Goal: Transaction & Acquisition: Purchase product/service

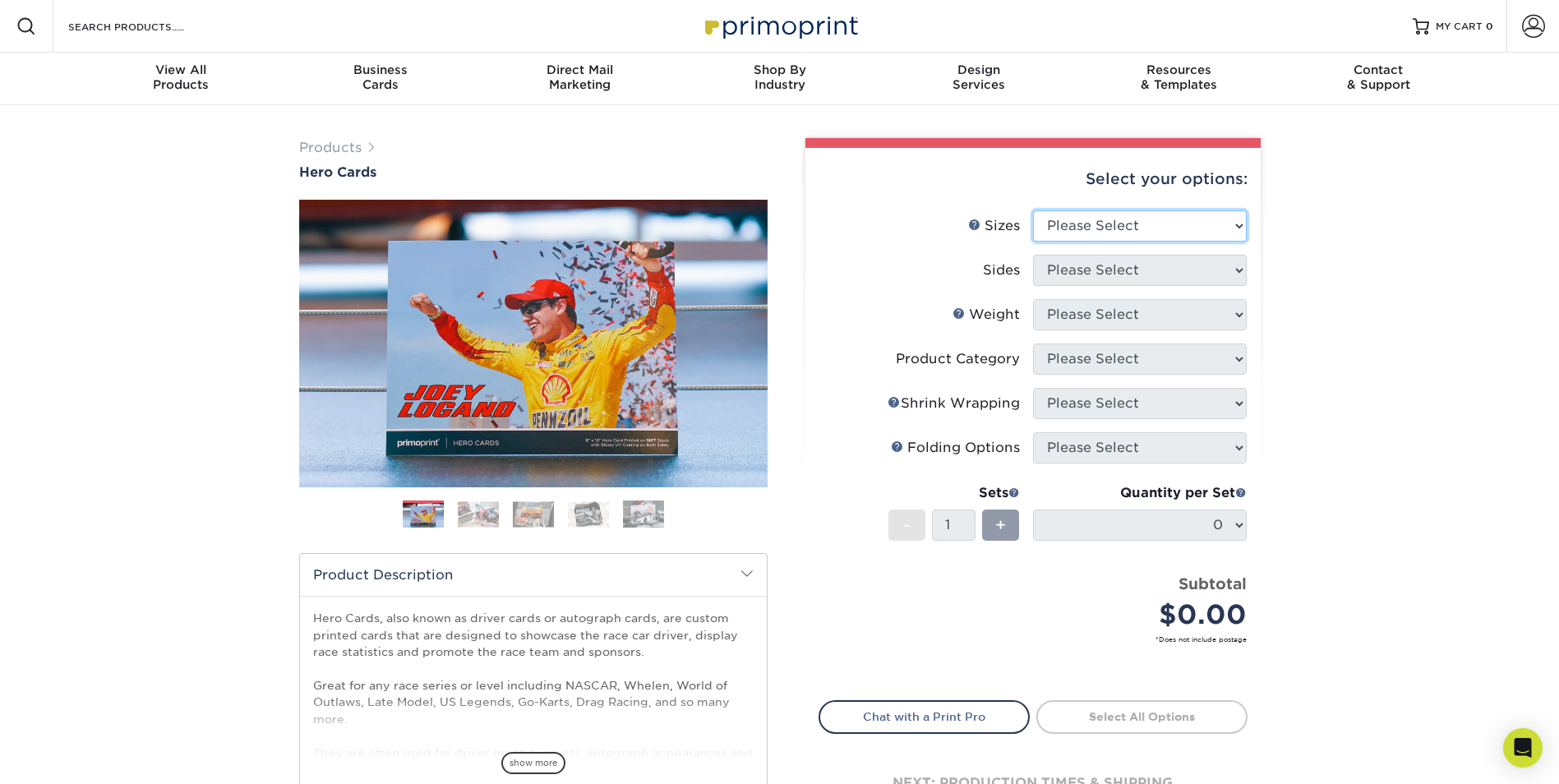
click at [1100, 222] on select "Please Select 1.5" x 7" 4" x 6" 5" x 7" 6" x 8" 6" x 8.5" 6" x 9" 7" x 8.5" 7.5…" at bounding box center [1141, 226] width 214 height 32
select select "4.00x6.00"
click at [1034, 211] on select "Please Select 1.5" x 7" 4" x 6" 5" x 7" 6" x 8" 6" x 8.5" 6" x 9" 7" x 8.5" 7.5…" at bounding box center [1141, 226] width 214 height 32
click at [1099, 271] on select "Please Select Print Both Sides Print Front Only" at bounding box center [1141, 271] width 214 height 32
select select "13abbda7-1d64-4f25-8bb2-c179b224825d"
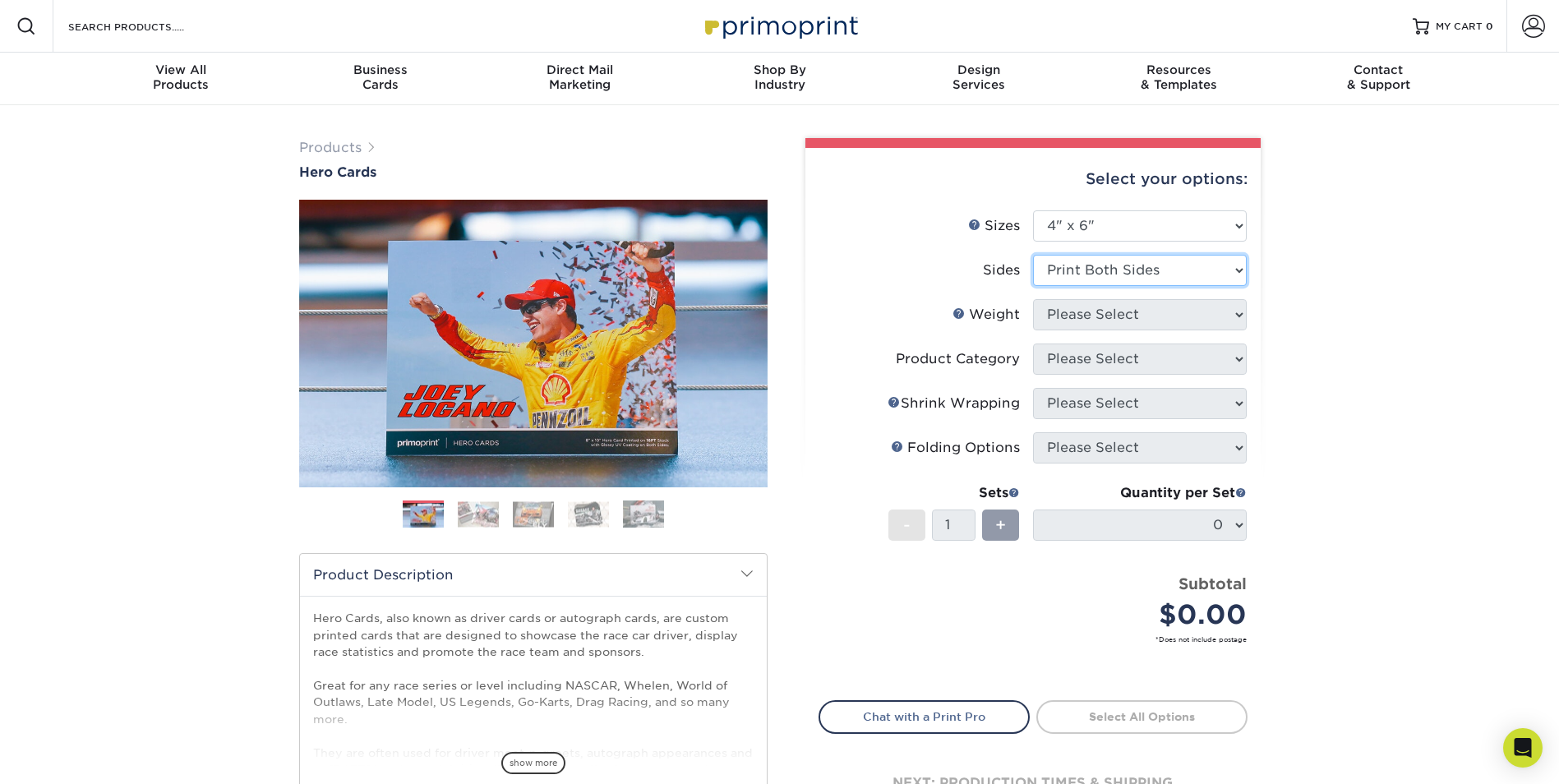
click at [1034, 255] on select "Please Select Print Both Sides Print Front Only" at bounding box center [1141, 271] width 214 height 32
click at [1098, 316] on select "Please Select 14PT 100LB 16PT" at bounding box center [1141, 314] width 214 height 32
select select "14PT"
click at [1034, 299] on select "Please Select 14PT 100LB 16PT" at bounding box center [1141, 314] width 214 height 32
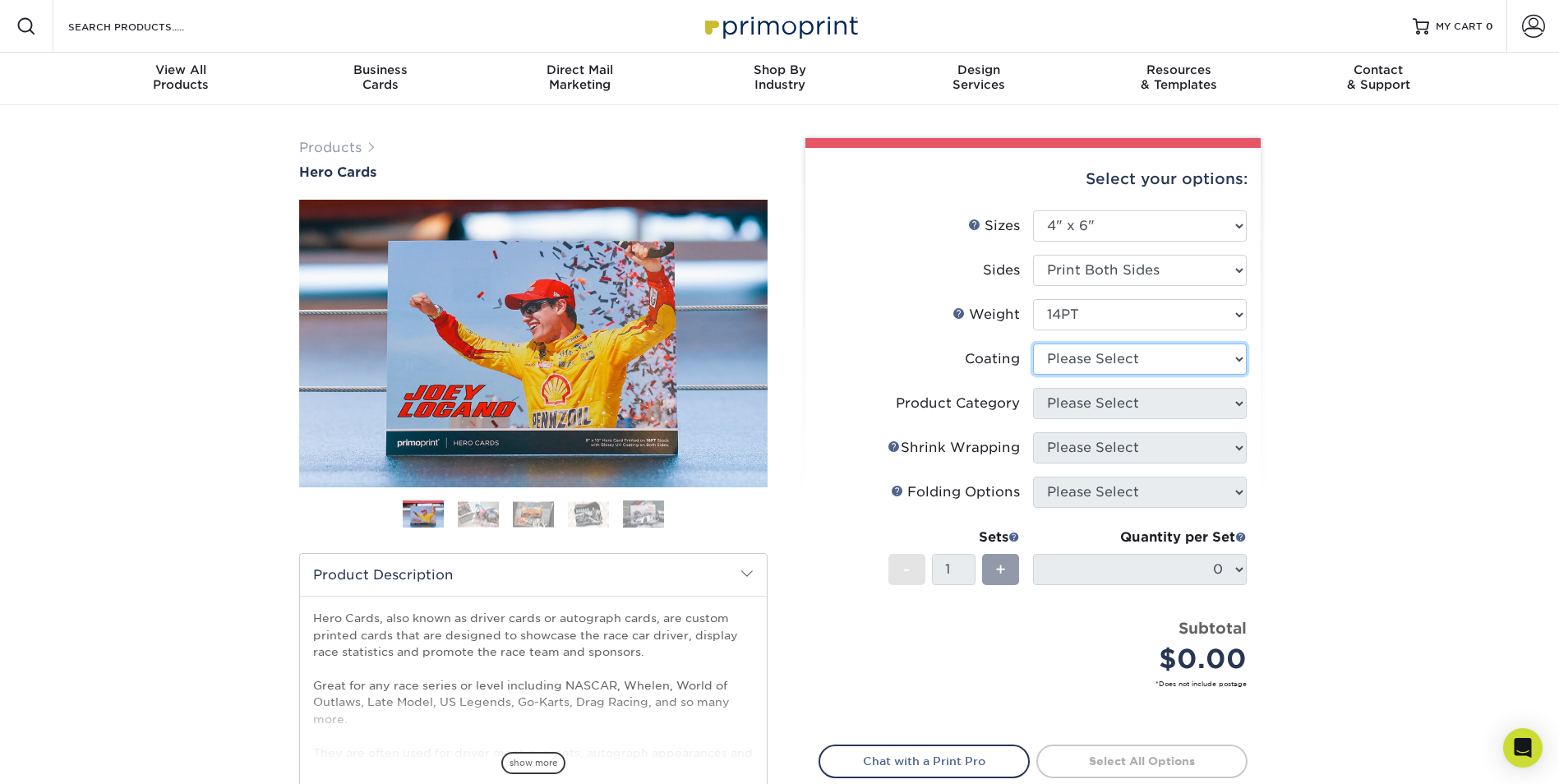
click at [1095, 360] on select at bounding box center [1141, 359] width 214 height 32
select select "121bb7b5-3b4d-429f-bd8d-bbf80e953313"
click at [1034, 343] on select at bounding box center [1141, 359] width 214 height 32
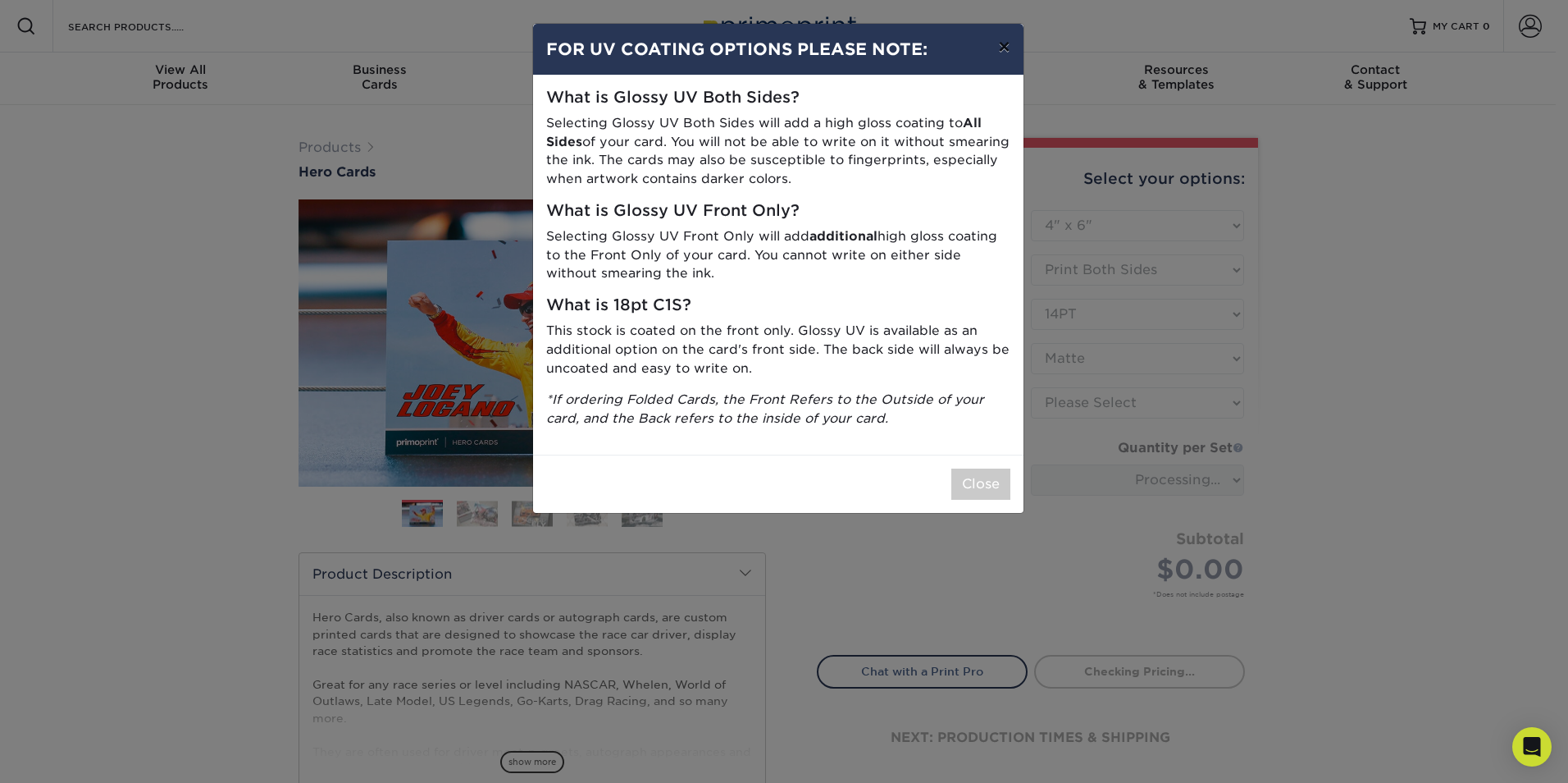
click at [1006, 44] on button "×" at bounding box center [1004, 46] width 37 height 46
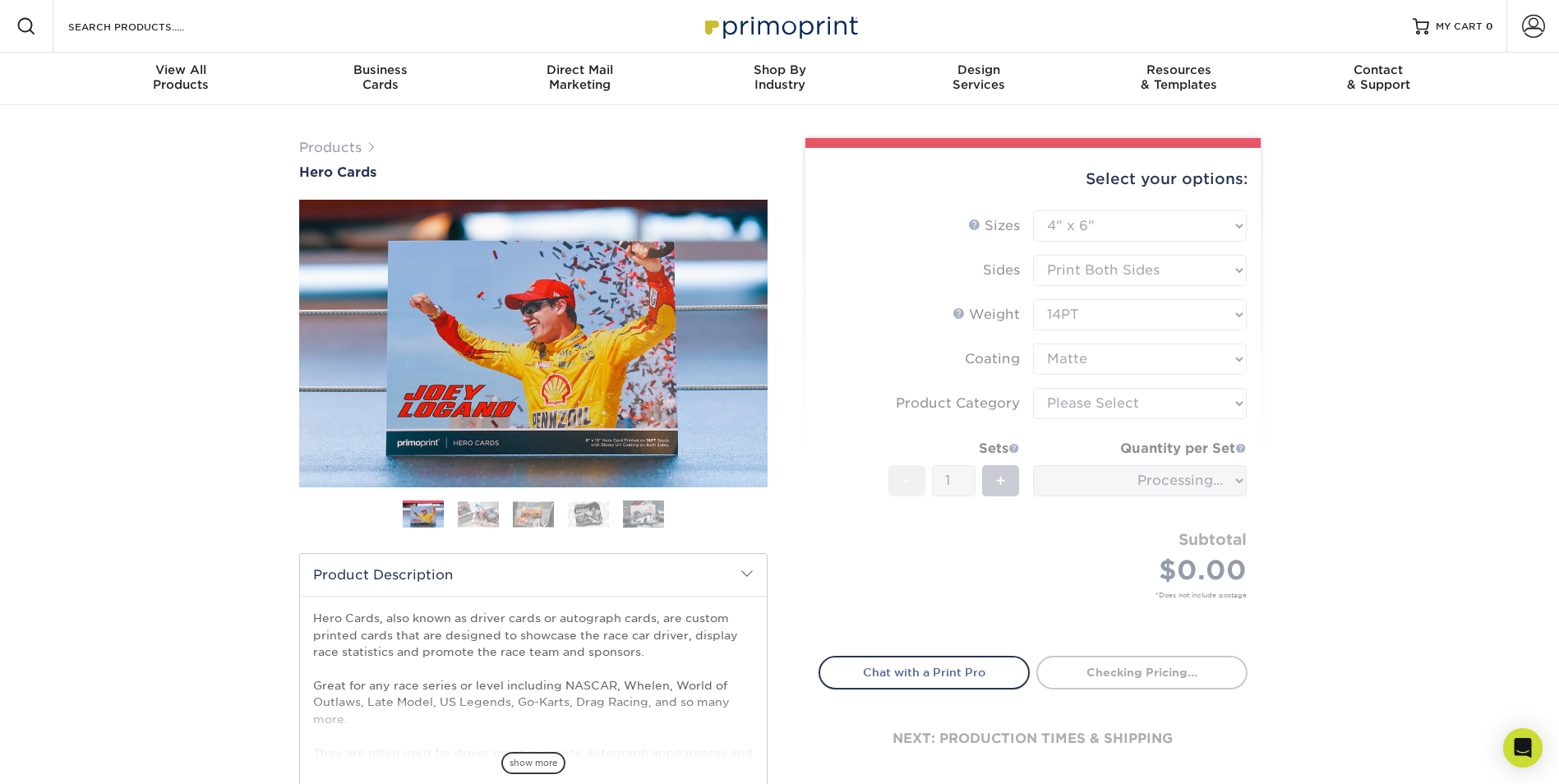
drag, startPoint x: 1507, startPoint y: 395, endPoint x: 1492, endPoint y: 396, distance: 15.0
click at [1502, 396] on div "Products Hero Cards Previous Next ," at bounding box center [780, 544] width 1559 height 878
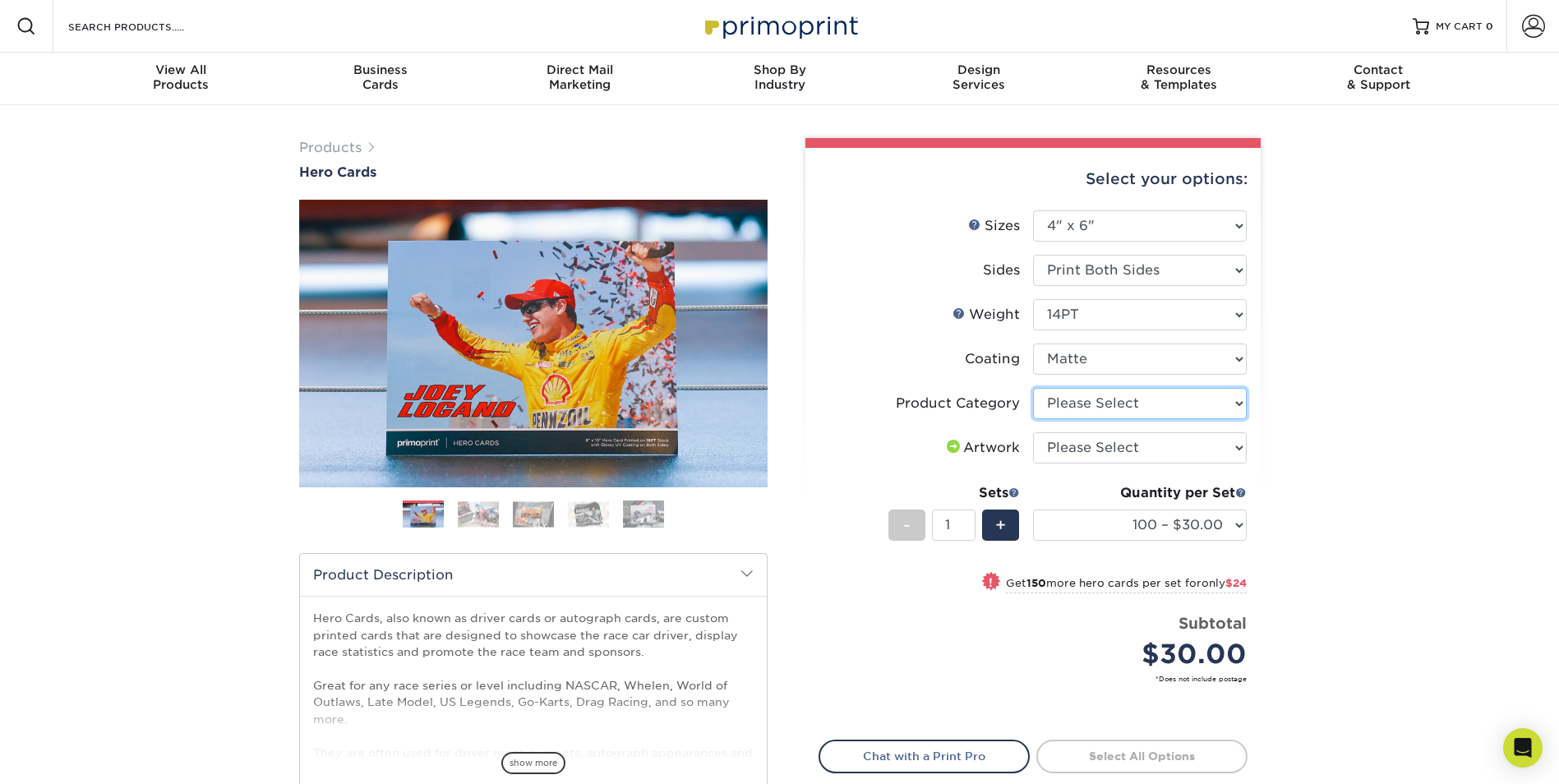
click at [1068, 399] on select "Please Select Postcards" at bounding box center [1141, 403] width 214 height 32
select select "9b7272e0-d6c8-4c3c-8e97-d3a1bcdab858"
click at [1034, 388] on select "Please Select Postcards" at bounding box center [1141, 403] width 214 height 32
click at [1087, 450] on select "Please Select I will upload files I need a design - $150" at bounding box center [1141, 448] width 214 height 32
select select "upload"
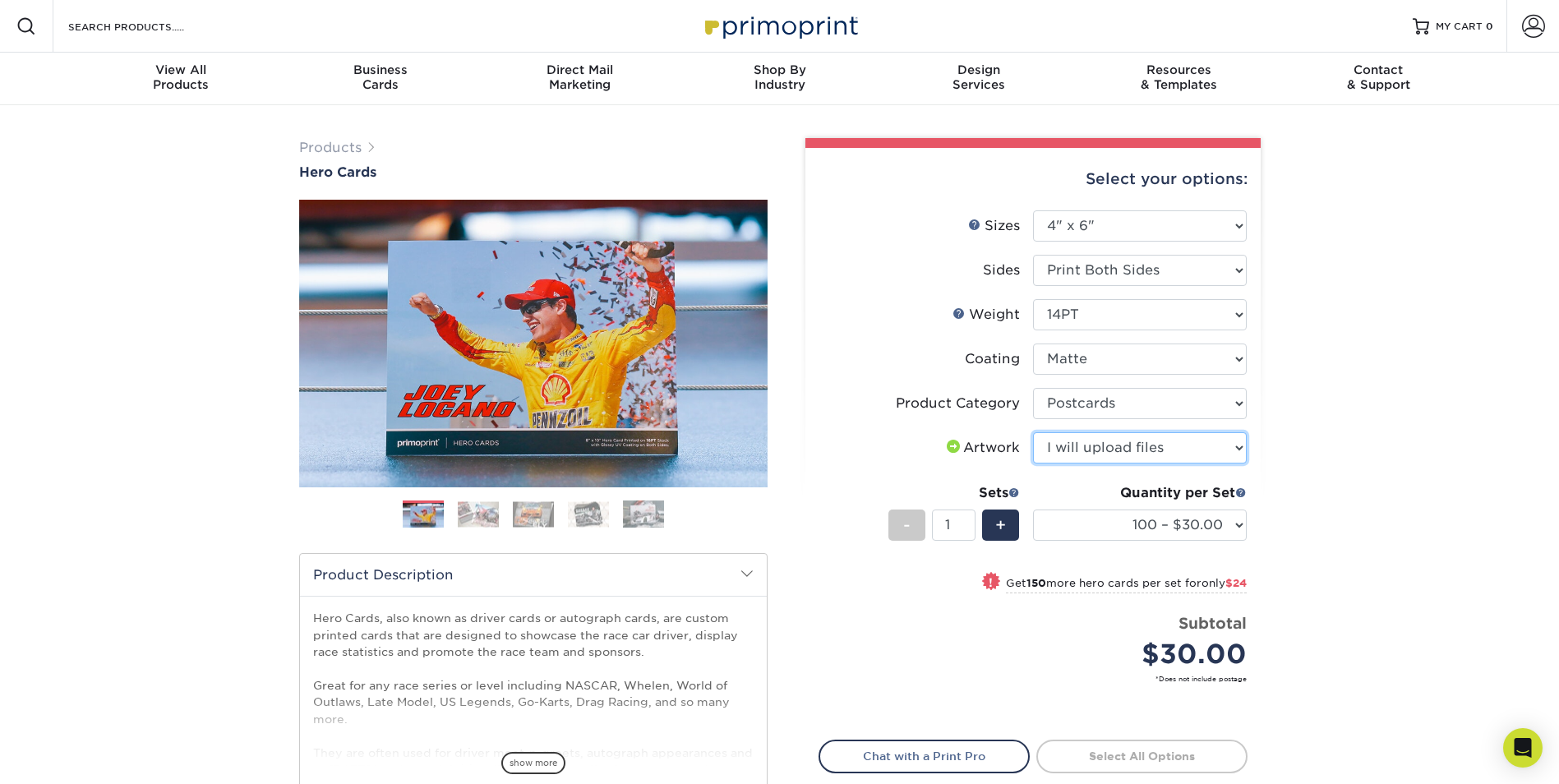
click at [1034, 432] on select "Please Select I will upload files I need a design - $150" at bounding box center [1141, 448] width 214 height 32
